Goal: Task Accomplishment & Management: Manage account settings

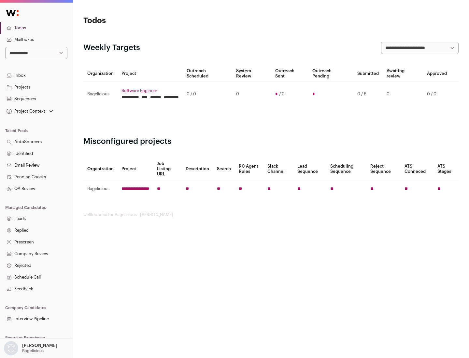
click at [36, 87] on link "Projects" at bounding box center [36, 87] width 73 height 12
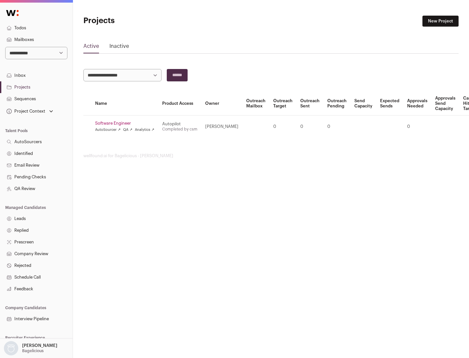
click at [127, 123] on link "Software Engineer" at bounding box center [124, 123] width 59 height 5
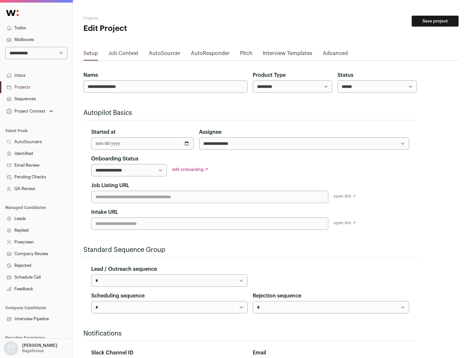
click at [435, 21] on button "Save project" at bounding box center [434, 21] width 47 height 11
